Goal: Transaction & Acquisition: Purchase product/service

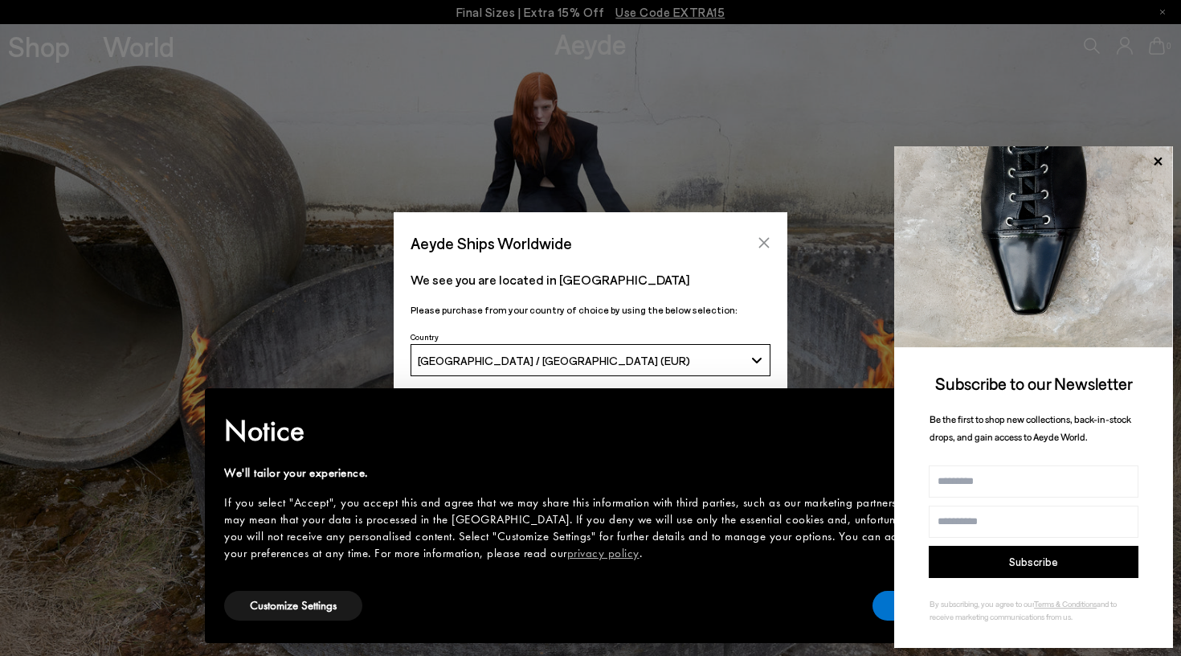
click at [763, 239] on icon "Close" at bounding box center [764, 242] width 13 height 13
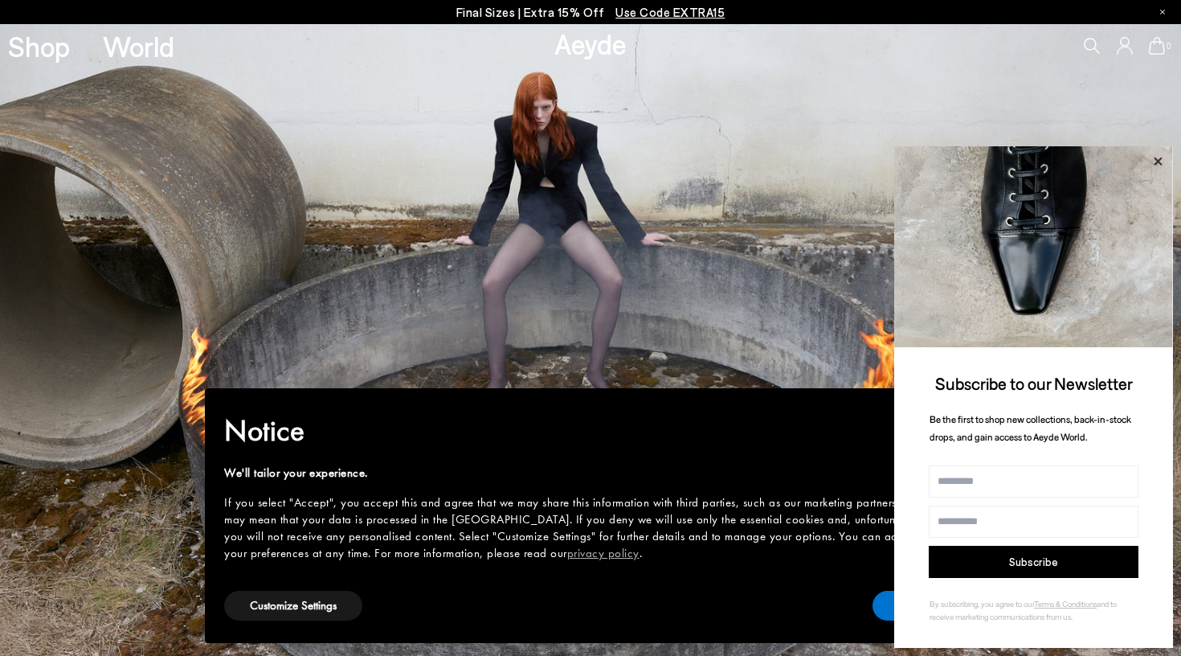
click at [1158, 159] on icon at bounding box center [1157, 161] width 21 height 21
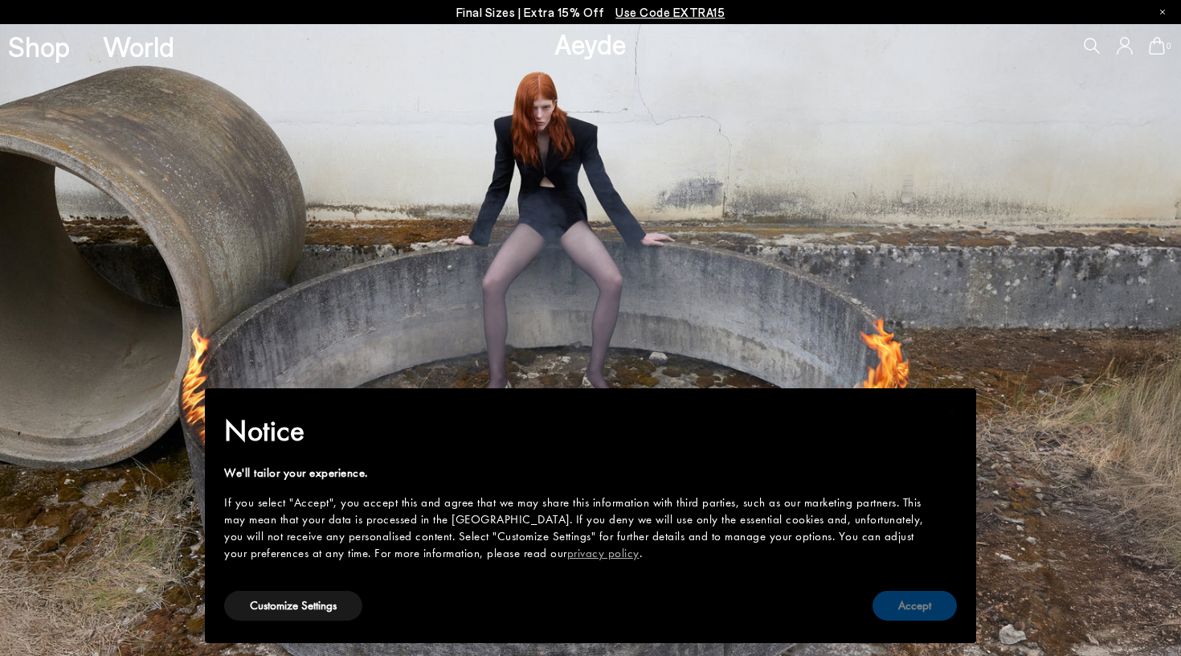
click at [888, 605] on button "Accept" at bounding box center [914, 605] width 84 height 30
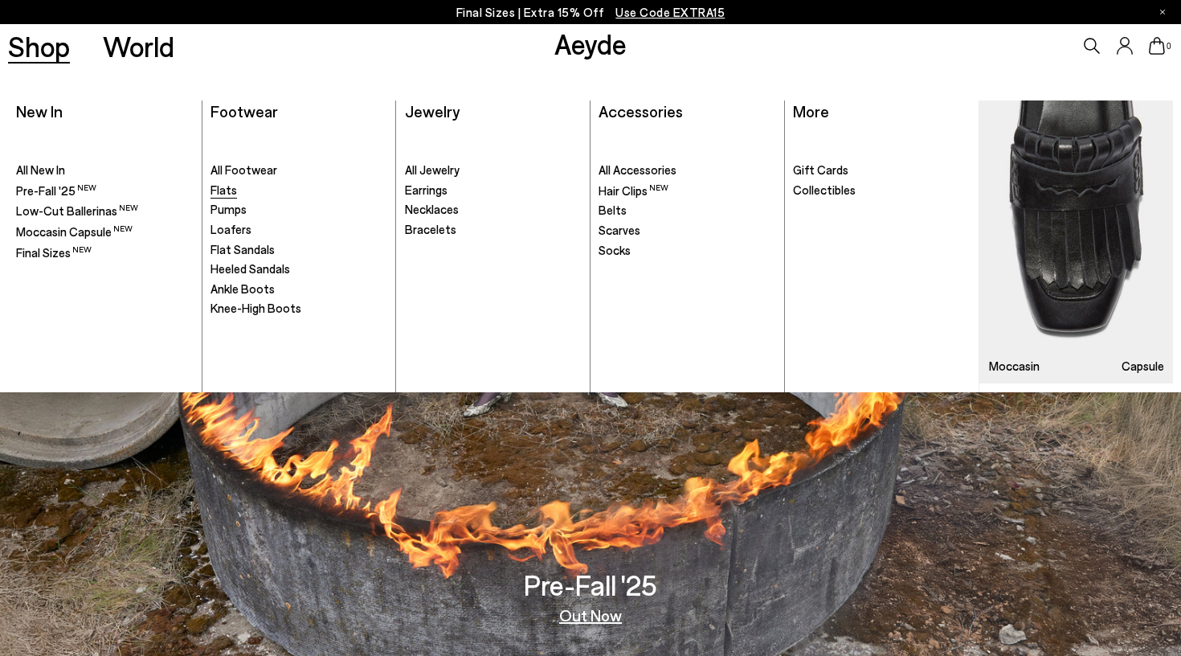
click at [219, 193] on span "Flats" at bounding box center [223, 189] width 27 height 14
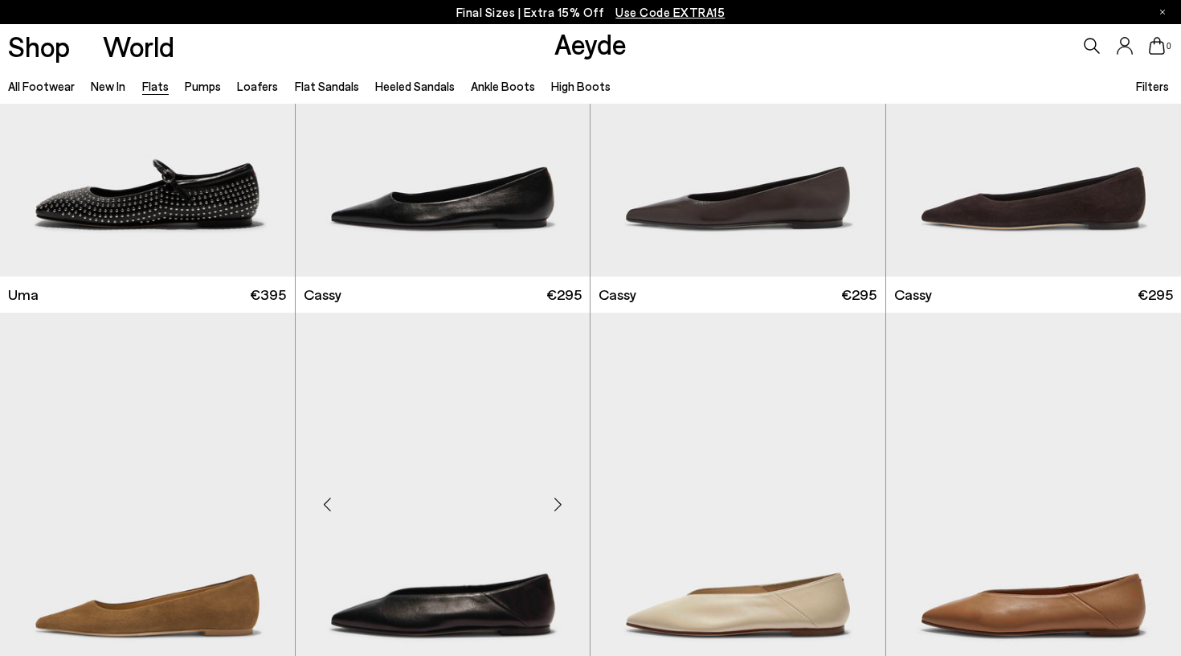
scroll to position [2002, 1]
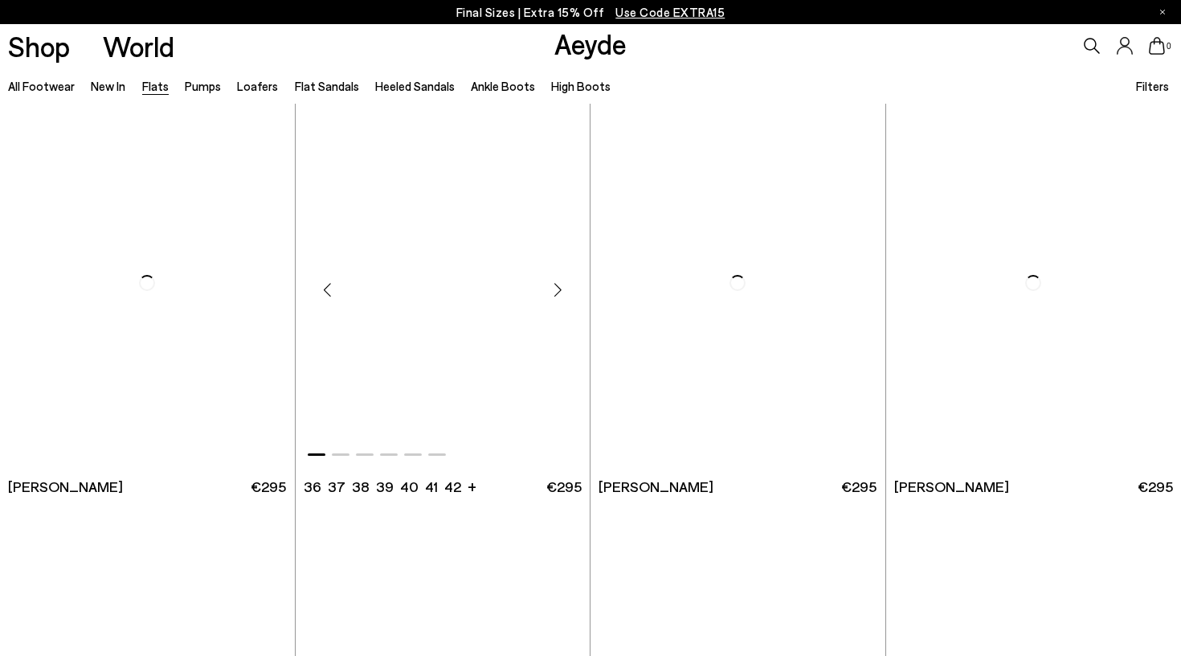
scroll to position [4885, 0]
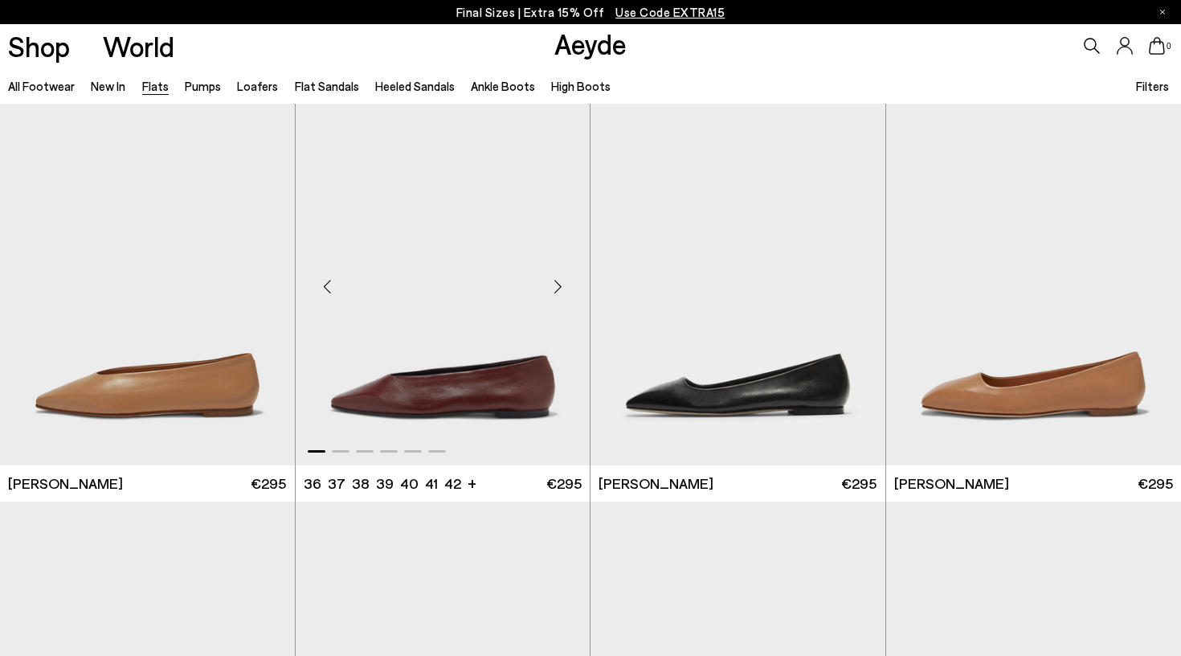
click at [437, 401] on img "1 / 6" at bounding box center [443, 280] width 295 height 370
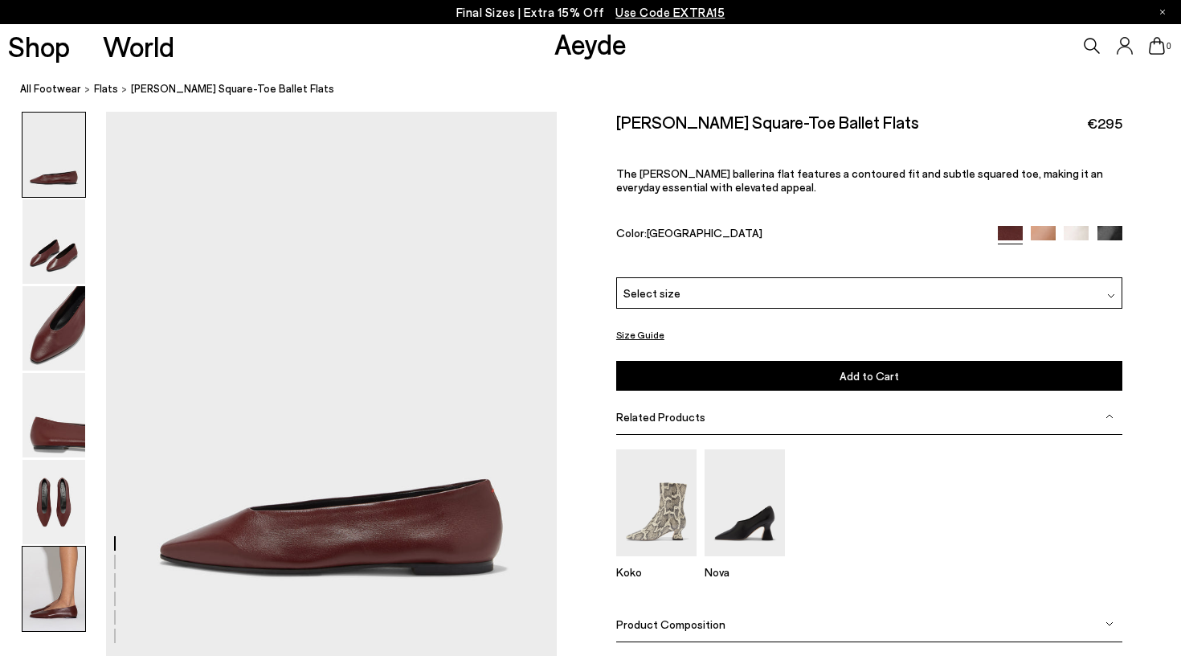
click at [54, 585] on img at bounding box center [53, 588] width 63 height 84
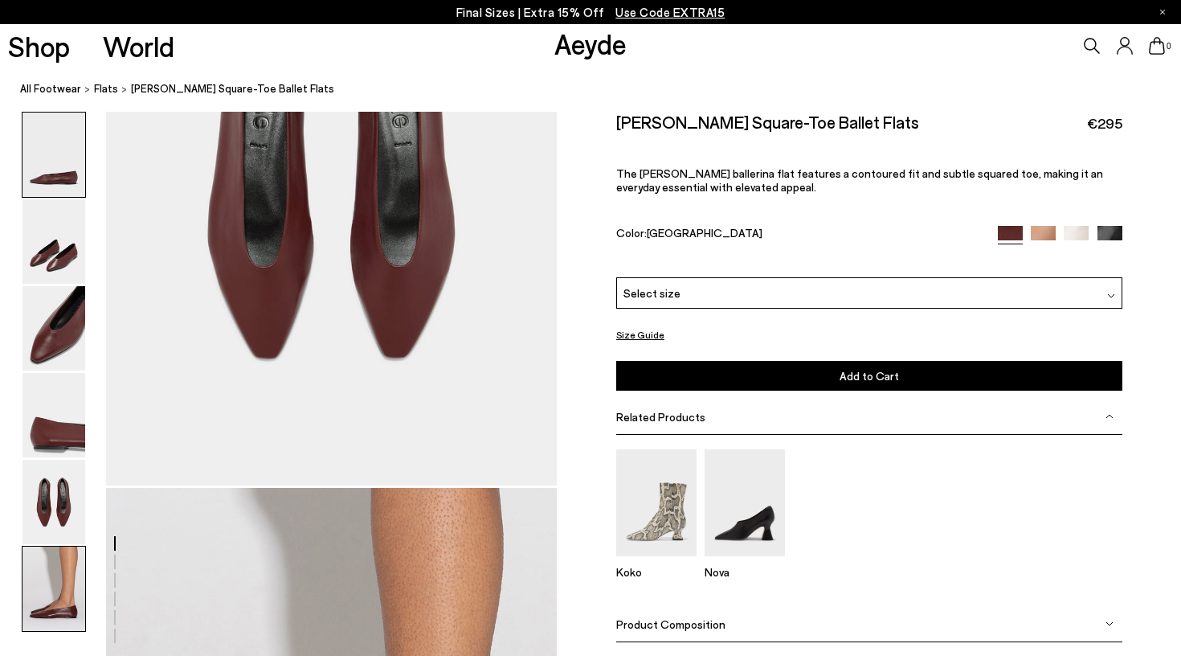
scroll to position [3072, 0]
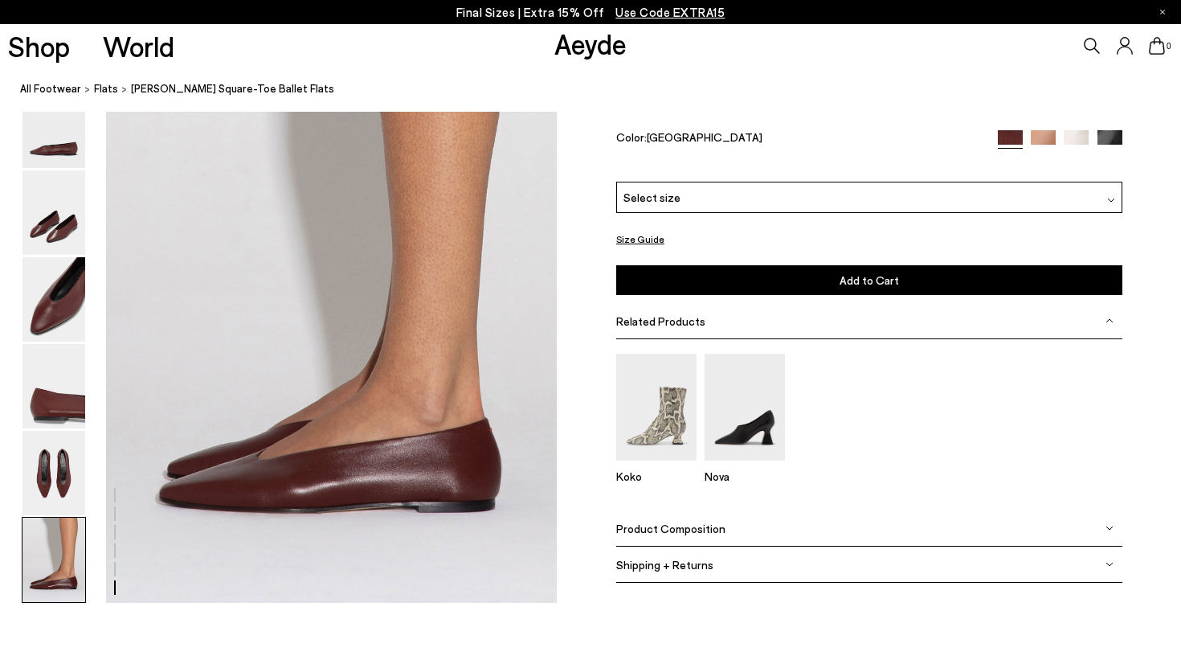
click at [784, 213] on div "Select size" at bounding box center [869, 197] width 506 height 31
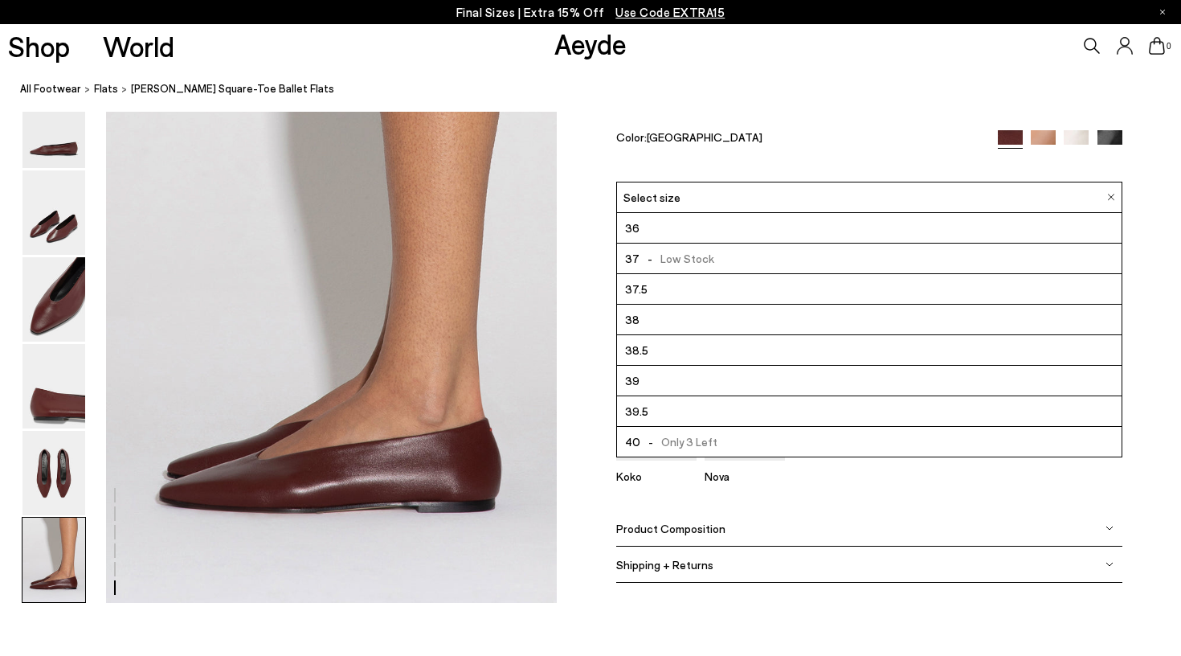
click at [768, 240] on li "36" at bounding box center [869, 228] width 505 height 31
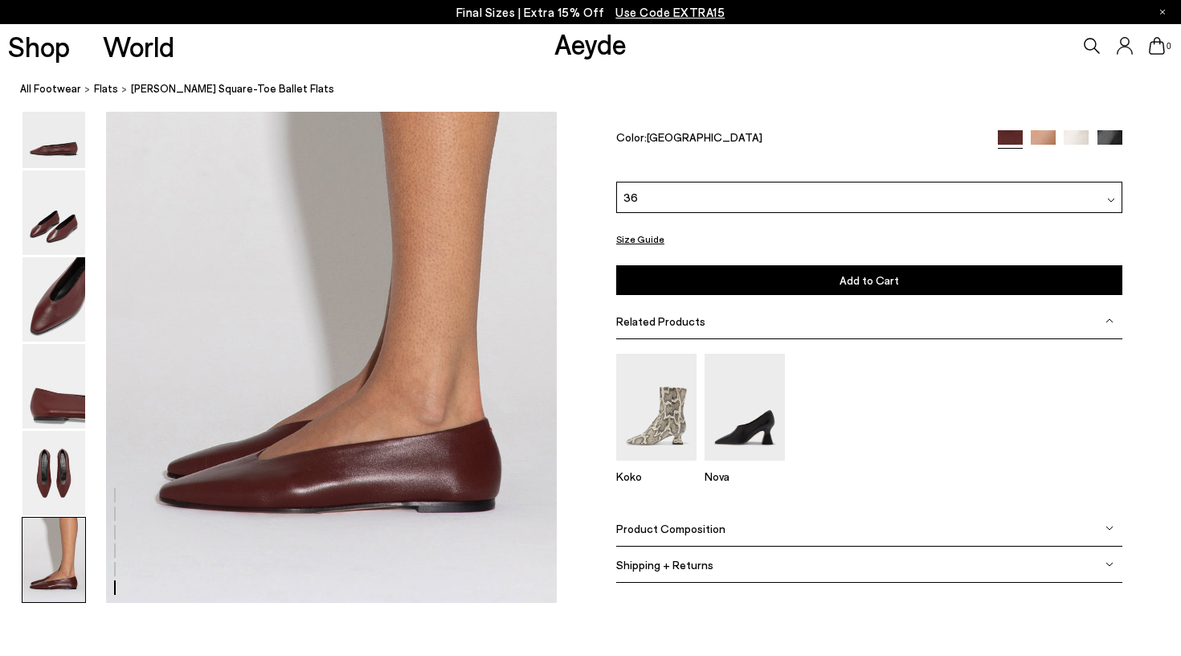
click at [846, 296] on div "Betty Square-Toe Ballet Flats €295 The Betty ballerina flat features a contoure…" at bounding box center [869, 159] width 506 height 287
click at [845, 291] on button "Add to Cart Select a Size First" at bounding box center [869, 280] width 506 height 30
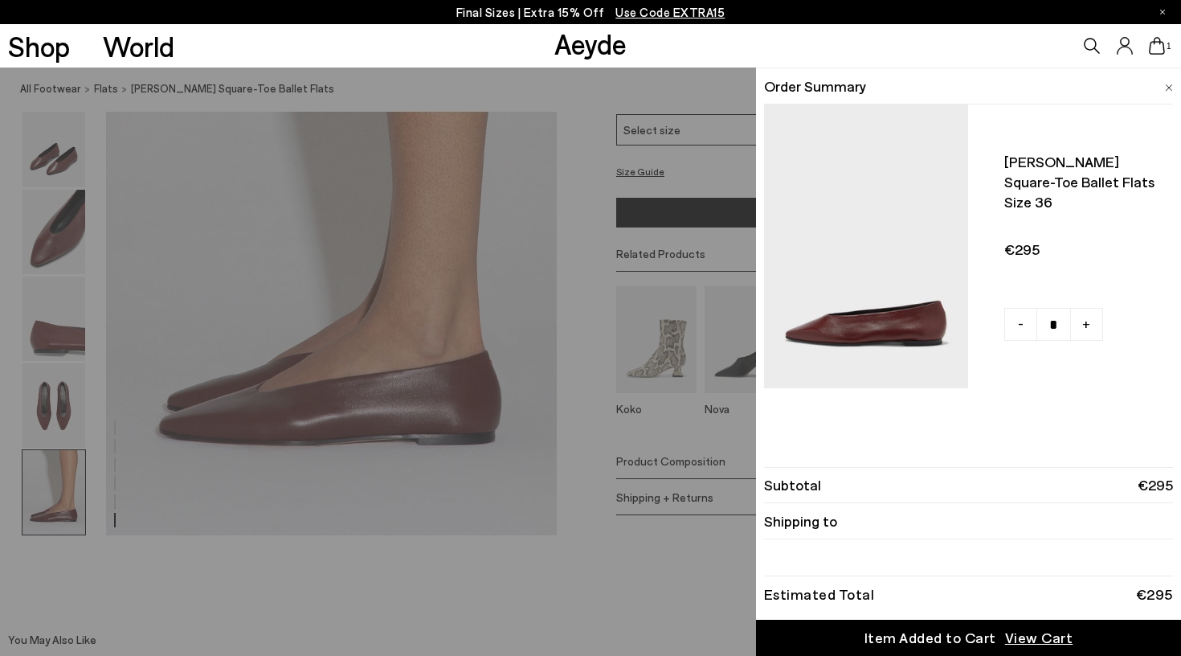
scroll to position [3144, 0]
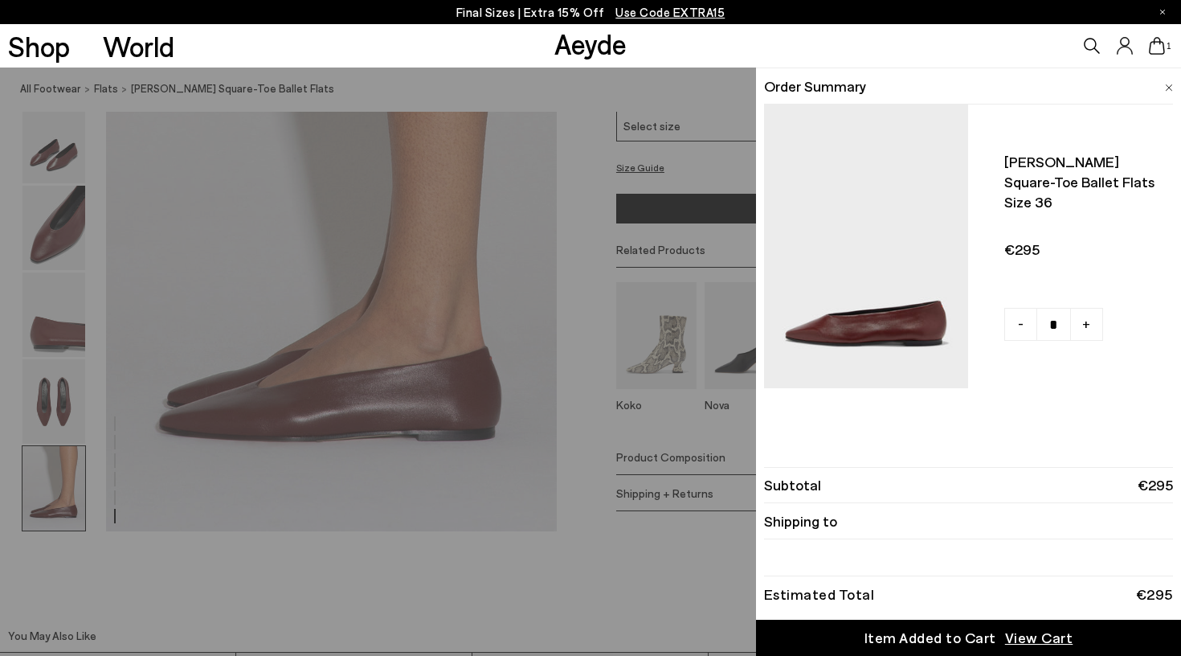
click at [1018, 640] on span "View Cart" at bounding box center [1039, 637] width 68 height 20
